Goal: Unclear

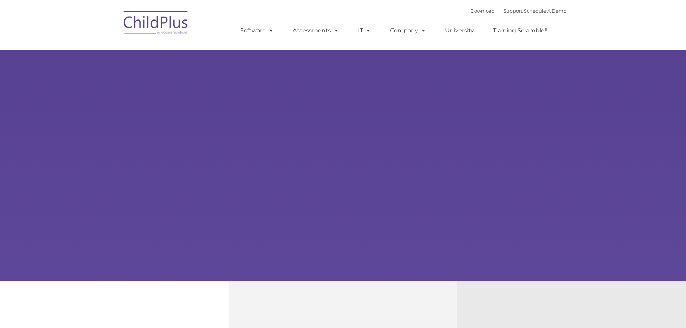
type input ""
select select "MEDIUM"
type input ""
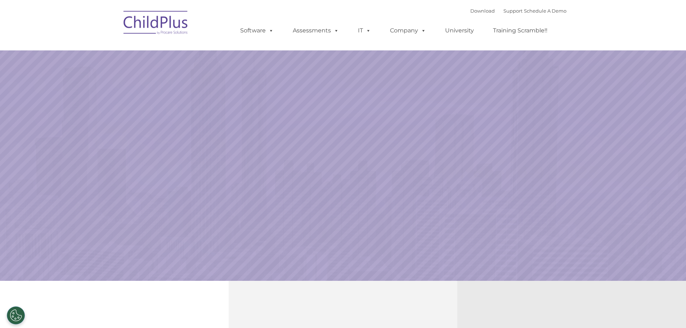
select select "MEDIUM"
